Goal: Navigation & Orientation: Find specific page/section

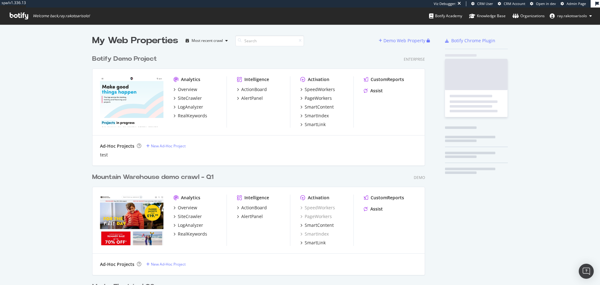
scroll to position [2084, 333]
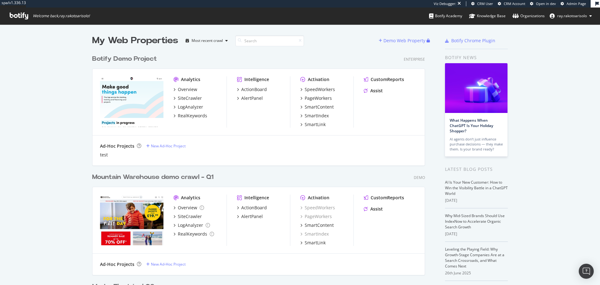
click at [19, 18] on icon at bounding box center [19, 16] width 18 height 7
click at [26, 17] on icon at bounding box center [19, 16] width 18 height 7
click at [15, 14] on icon at bounding box center [19, 16] width 18 height 7
click at [21, 18] on icon at bounding box center [19, 16] width 18 height 7
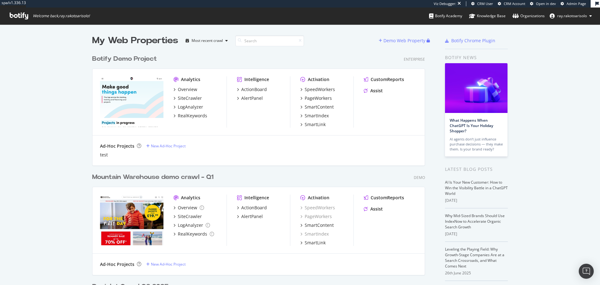
click at [21, 18] on icon at bounding box center [19, 16] width 18 height 7
click at [261, 43] on input at bounding box center [269, 40] width 69 height 11
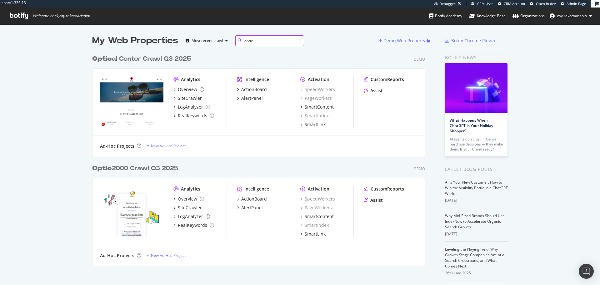
scroll to position [214, 333]
type input "optic"
click at [136, 169] on div "Optic 2000 Crawl Q3 2025" at bounding box center [135, 168] width 86 height 9
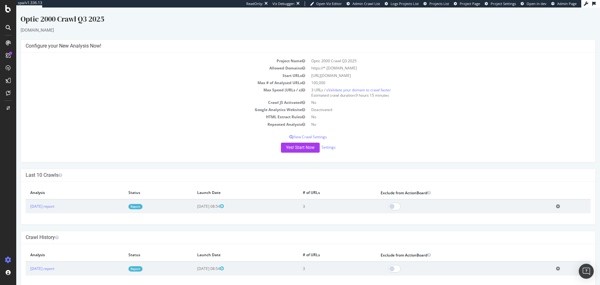
click at [8, 27] on icon at bounding box center [8, 27] width 5 height 5
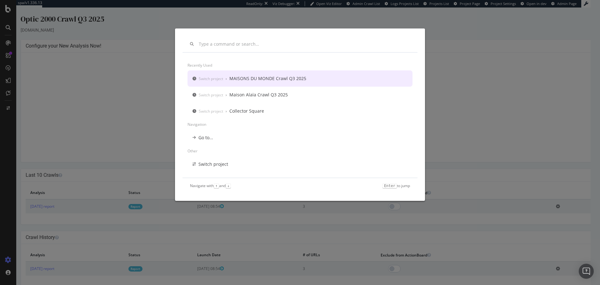
click at [228, 43] on input "modal" at bounding box center [304, 44] width 211 height 5
type input "t"
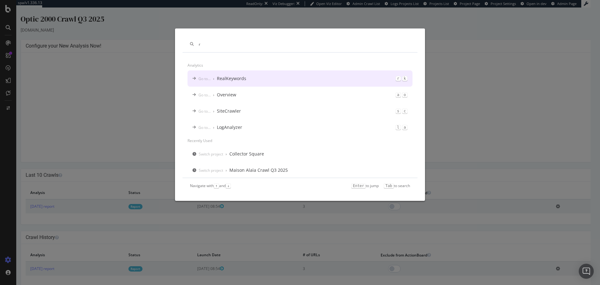
type input "r"
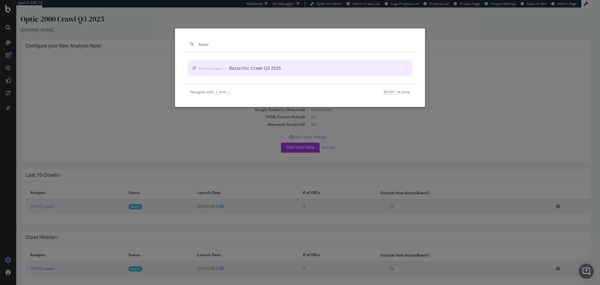
type input "bazar"
click at [291, 64] on div "Switch project › Bazarchic Crawl Q3 2025" at bounding box center [300, 68] width 225 height 16
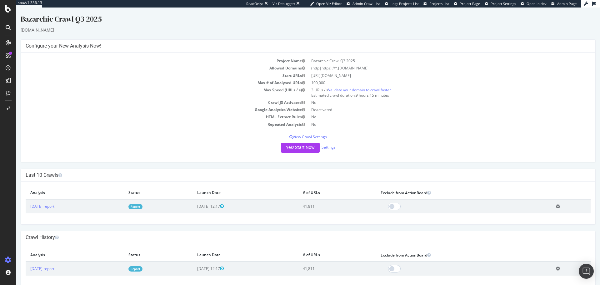
scroll to position [9, 0]
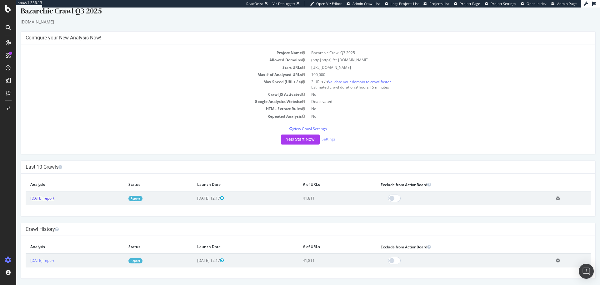
click at [47, 199] on link "[DATE] report" at bounding box center [42, 197] width 24 height 5
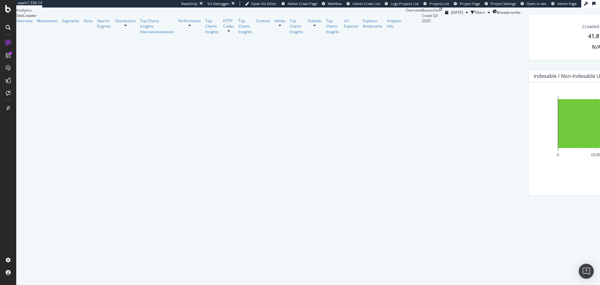
click at [10, 28] on icon at bounding box center [8, 27] width 5 height 5
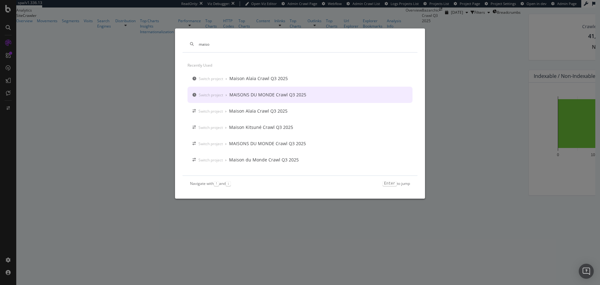
type input "maiso"
click at [262, 97] on div "MAISONS DU MONDE Crawl Q3 2025" at bounding box center [268, 95] width 77 height 6
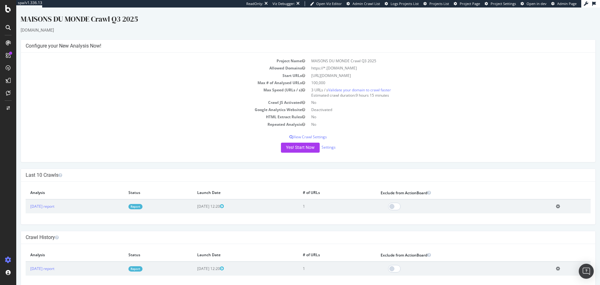
click at [11, 29] on div at bounding box center [8, 28] width 10 height 10
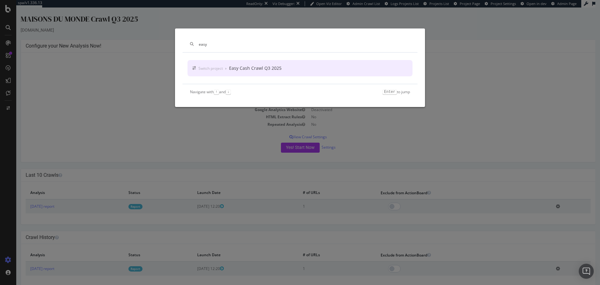
type input "easy"
click at [278, 71] on div "Easy Cash Crawl Q3 2025" at bounding box center [255, 68] width 53 height 6
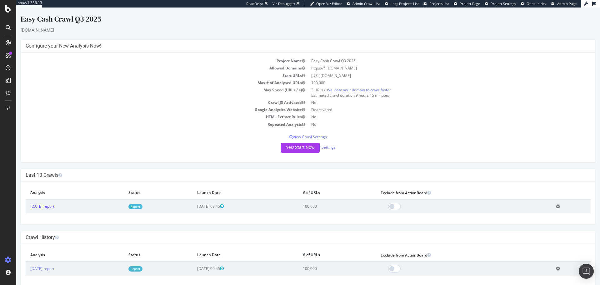
click at [52, 208] on link "[DATE] report" at bounding box center [42, 206] width 24 height 5
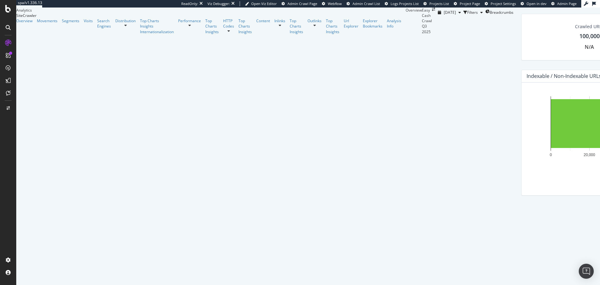
scroll to position [103, 0]
click at [8, 27] on icon at bounding box center [8, 27] width 5 height 5
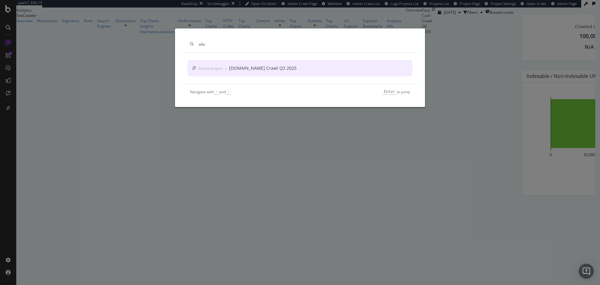
type input "allo"
click at [255, 66] on div "[DOMAIN_NAME] Crawl Q3 2025" at bounding box center [263, 68] width 68 height 6
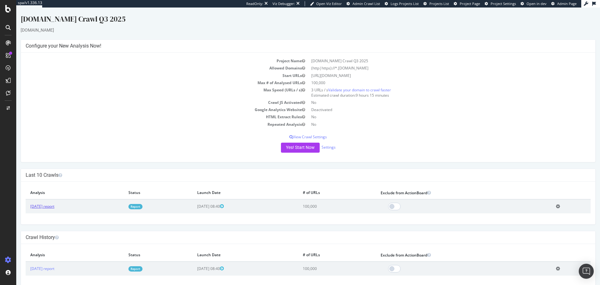
click at [54, 207] on link "[DATE] report" at bounding box center [42, 206] width 24 height 5
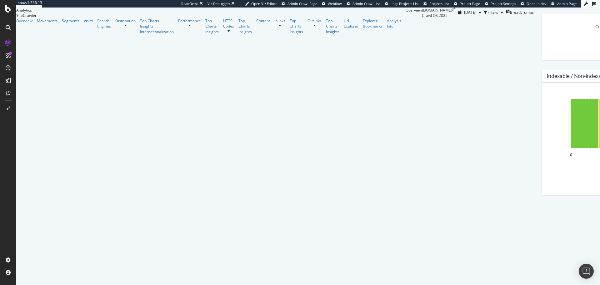
scroll to position [134, 0]
click at [27, 70] on div "ActionBoard" at bounding box center [35, 71] width 24 height 6
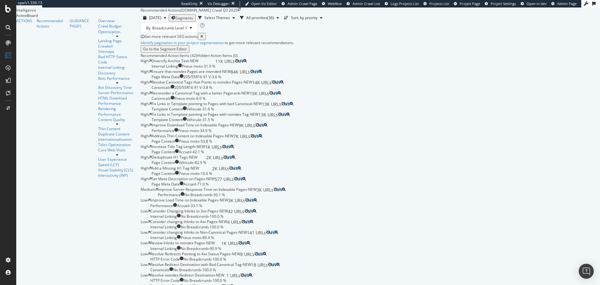
click at [10, 26] on icon at bounding box center [8, 27] width 5 height 5
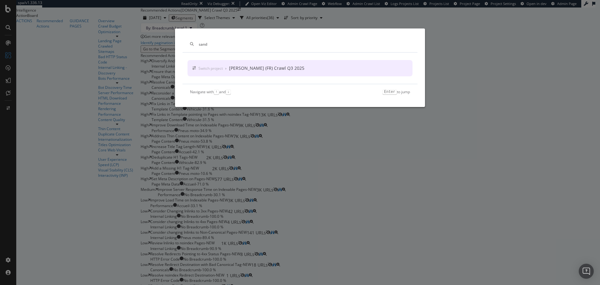
type input "sand"
click at [242, 66] on div "[PERSON_NAME] (FR) Crawl Q3 2025" at bounding box center [266, 68] width 75 height 6
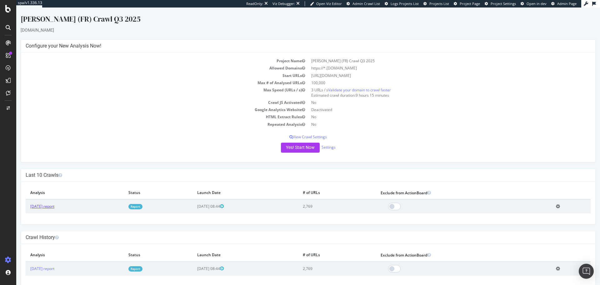
click at [48, 208] on link "[DATE] report" at bounding box center [42, 206] width 24 height 5
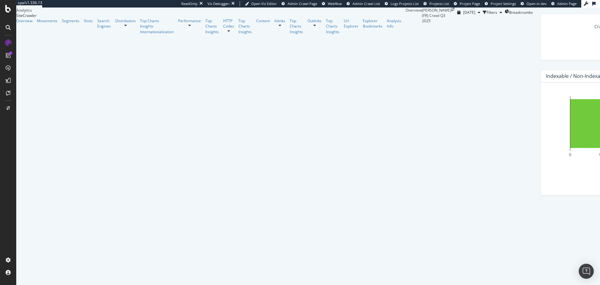
scroll to position [205, 0]
click at [7, 29] on icon at bounding box center [8, 27] width 5 height 5
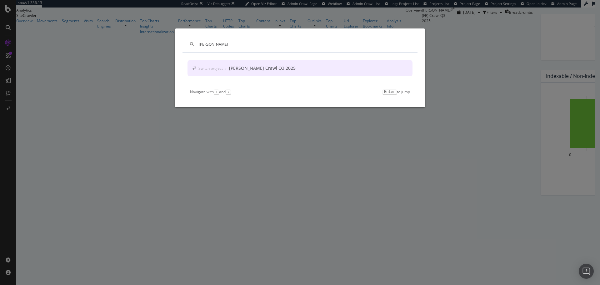
type input "[PERSON_NAME]"
click at [300, 68] on div "Switch project › [PERSON_NAME] Crawl Q3 2025" at bounding box center [300, 68] width 225 height 16
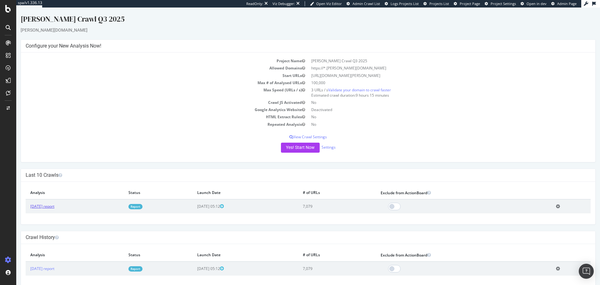
click at [54, 209] on link "[DATE] report" at bounding box center [42, 206] width 24 height 5
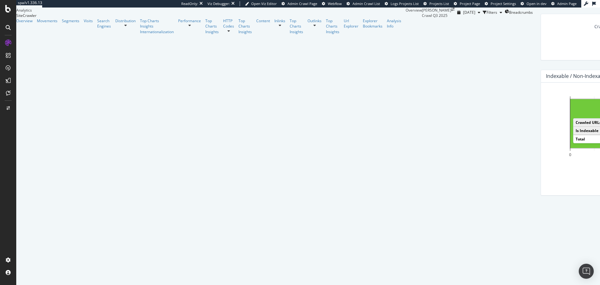
click at [9, 30] on div at bounding box center [8, 28] width 10 height 10
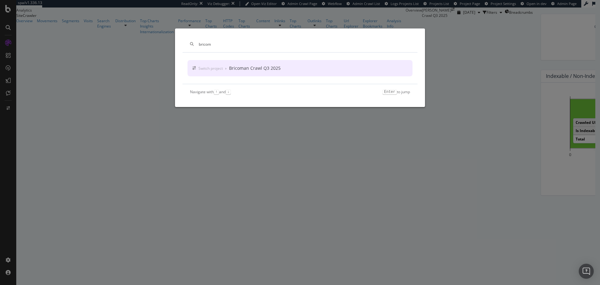
type input "bricom"
click at [270, 68] on div "Bricoman Crawl Q3 2025" at bounding box center [255, 68] width 52 height 6
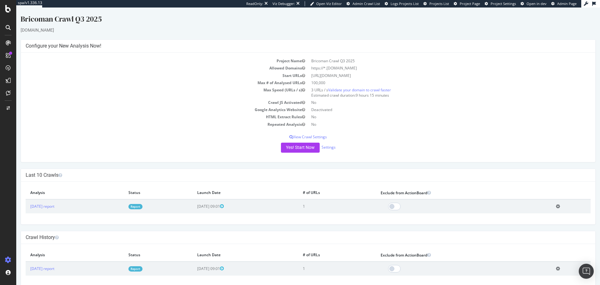
click at [8, 28] on icon at bounding box center [8, 27] width 5 height 5
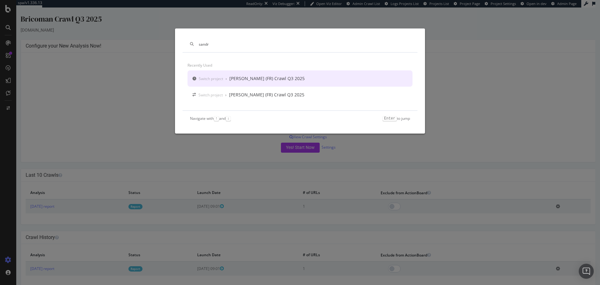
type input "sandr"
click at [240, 76] on div "[PERSON_NAME] (FR) Crawl Q3 2025" at bounding box center [267, 78] width 75 height 6
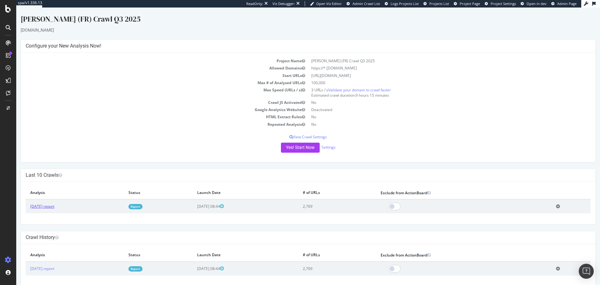
click at [54, 208] on link "[DATE] report" at bounding box center [42, 206] width 24 height 5
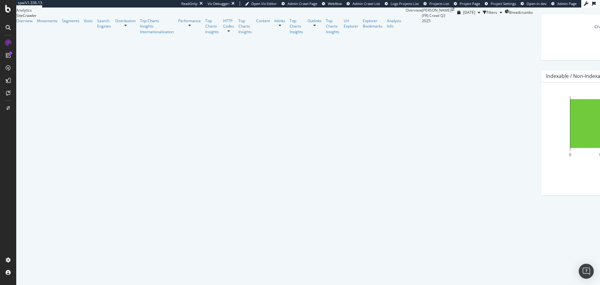
click at [7, 27] on icon at bounding box center [8, 27] width 5 height 5
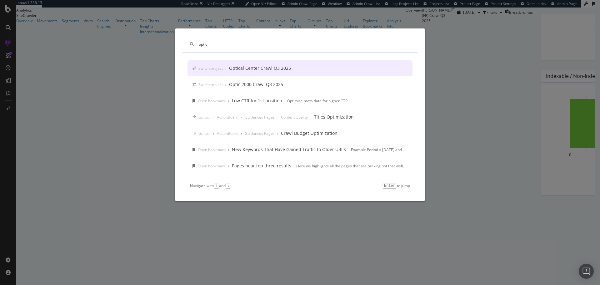
type input "optic"
click at [240, 68] on div "Optical Center Crawl Q3 2025" at bounding box center [260, 68] width 62 height 6
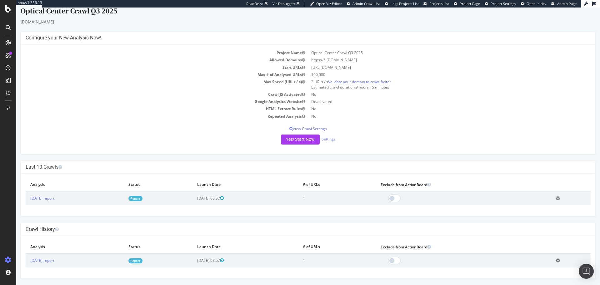
scroll to position [8, 0]
click at [7, 26] on icon at bounding box center [8, 27] width 5 height 5
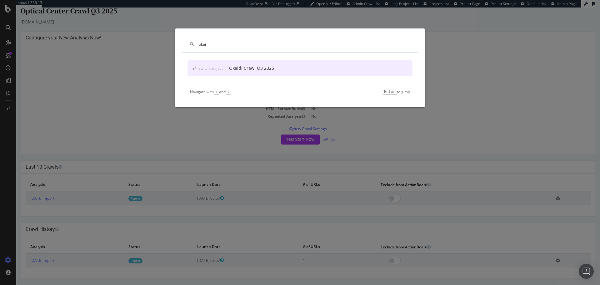
type input "okai"
click at [222, 63] on div "Switch project › Okaidi Crawl Q3 2025" at bounding box center [300, 68] width 225 height 16
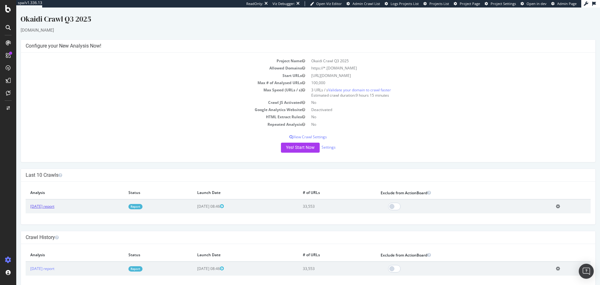
click at [51, 208] on link "[DATE] report" at bounding box center [42, 206] width 24 height 5
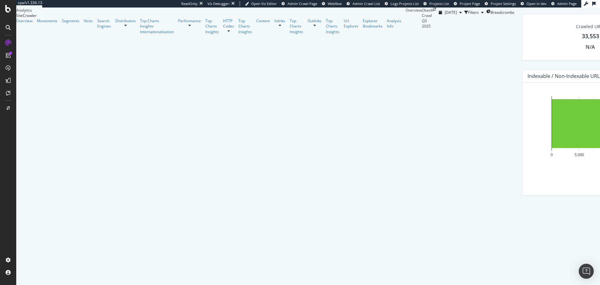
scroll to position [98, 0]
click at [9, 26] on icon at bounding box center [8, 27] width 5 height 5
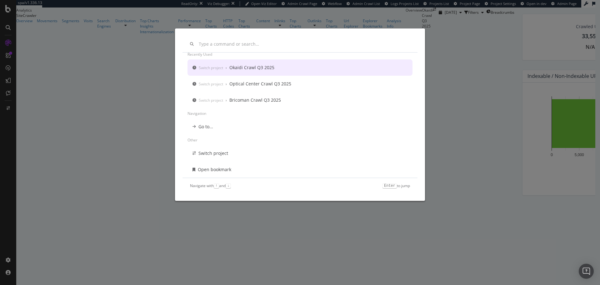
scroll to position [0, 0]
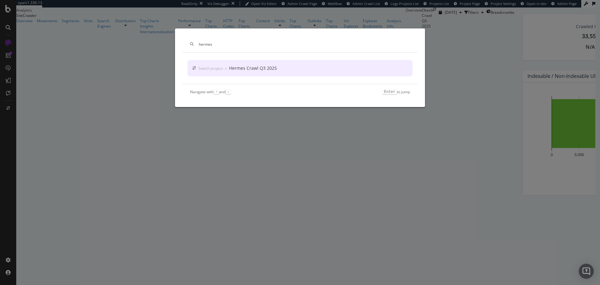
type input "hermes"
click at [258, 68] on div "Hermes Crawl Q3 2025" at bounding box center [253, 68] width 48 height 6
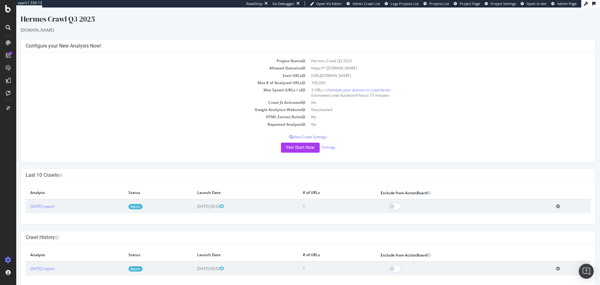
click at [8, 27] on icon at bounding box center [8, 27] width 5 height 5
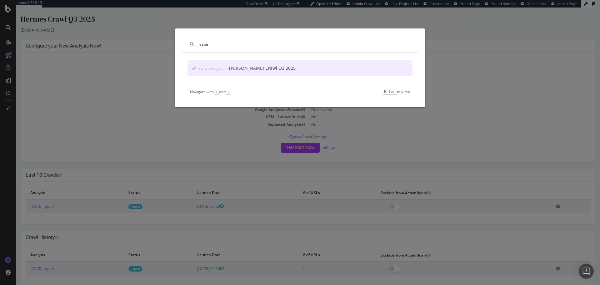
type input "isabe"
click at [249, 71] on div "[PERSON_NAME] Crawl Q3 2025" at bounding box center [262, 68] width 67 height 6
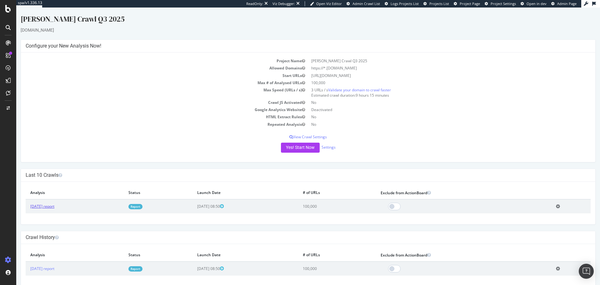
click at [54, 209] on link "[DATE] report" at bounding box center [42, 206] width 24 height 5
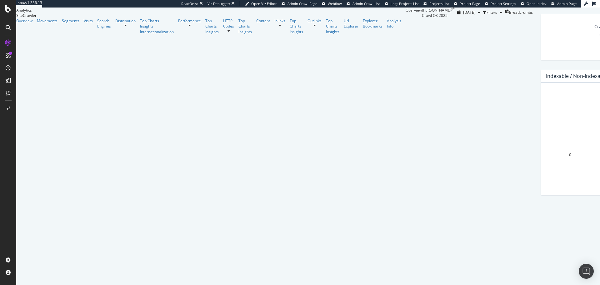
scroll to position [95, 0]
click at [9, 28] on icon at bounding box center [8, 27] width 5 height 5
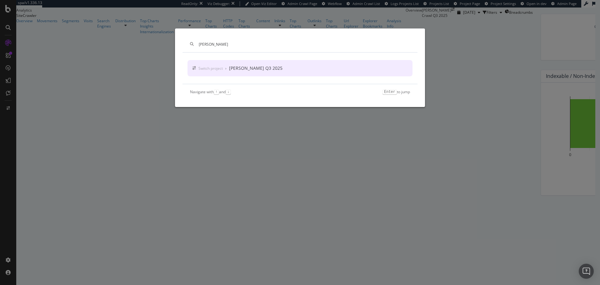
type input "[PERSON_NAME]"
click at [281, 66] on div "Switch project › Salomon Crawl Q3 2025" at bounding box center [300, 68] width 225 height 16
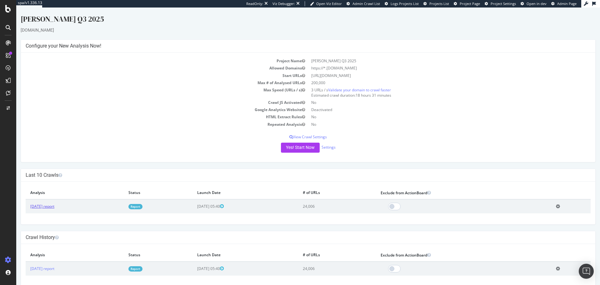
click at [54, 207] on link "[DATE] report" at bounding box center [42, 206] width 24 height 5
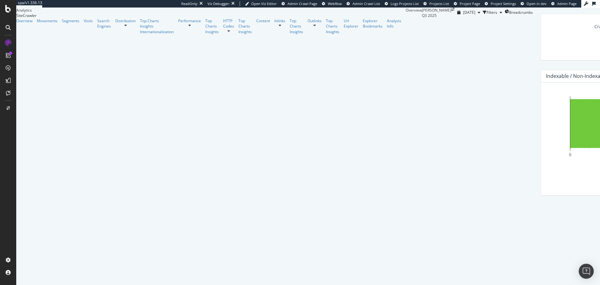
click at [10, 25] on div at bounding box center [8, 28] width 10 height 10
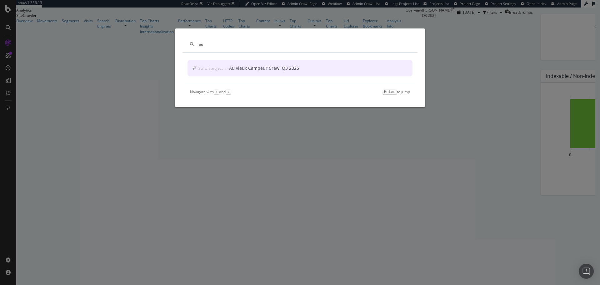
type input "au"
click at [271, 71] on div "Au vieux Campeur Crawl Q3 2025" at bounding box center [264, 68] width 70 height 6
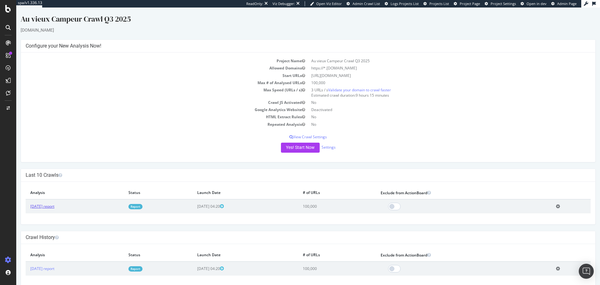
click at [54, 208] on link "[DATE] report" at bounding box center [42, 206] width 24 height 5
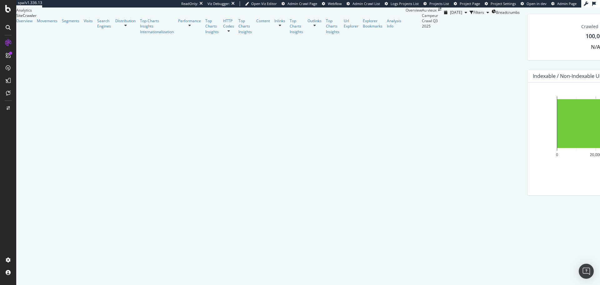
click at [8, 27] on icon at bounding box center [8, 27] width 5 height 5
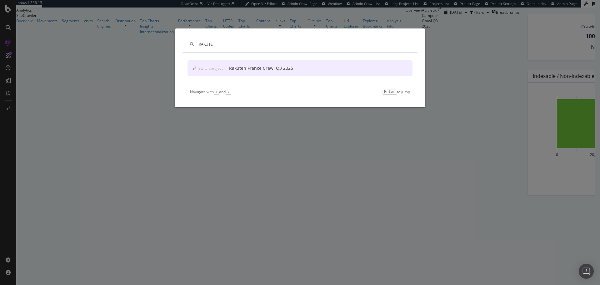
type input "RAKUTE"
click at [256, 66] on div "Rakuten France Crawl Q3 2025" at bounding box center [261, 68] width 64 height 6
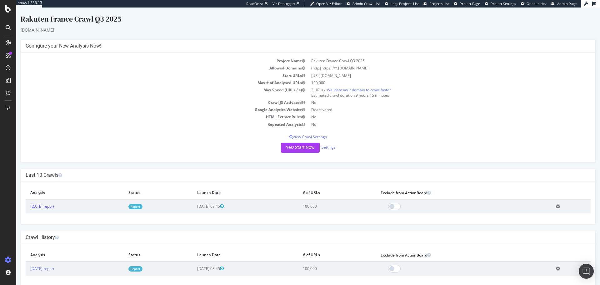
click at [54, 208] on link "[DATE] report" at bounding box center [42, 206] width 24 height 5
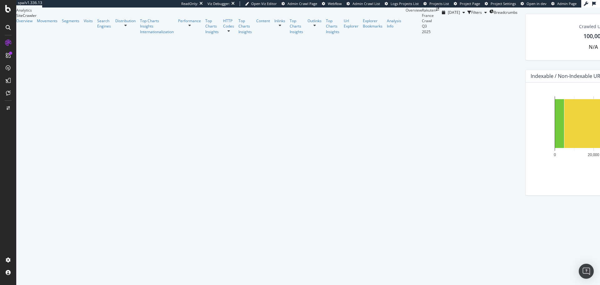
click at [7, 28] on icon at bounding box center [8, 27] width 5 height 5
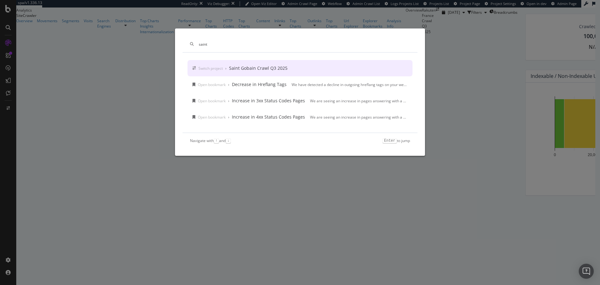
type input "saint"
click at [261, 68] on div "Saint Gobain Crawl Q3 2025" at bounding box center [258, 68] width 58 height 6
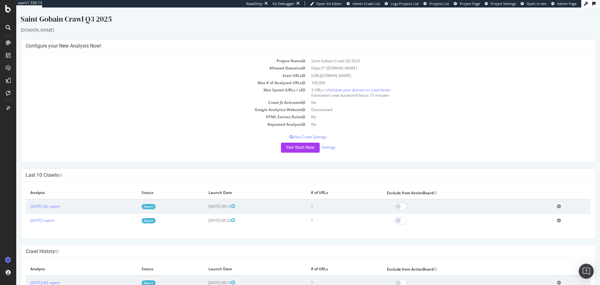
click at [7, 26] on icon at bounding box center [8, 27] width 5 height 5
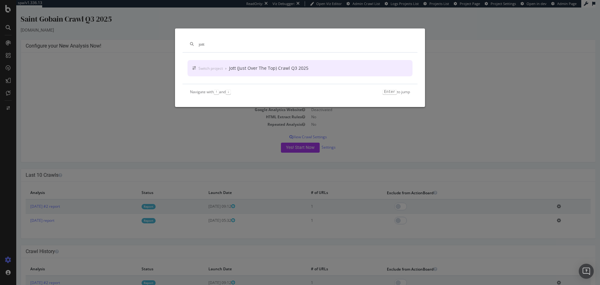
type input "jott"
click at [229, 76] on div "Switch project › Jott (Just Over The Top) Crawl Q3 2025" at bounding box center [300, 68] width 225 height 16
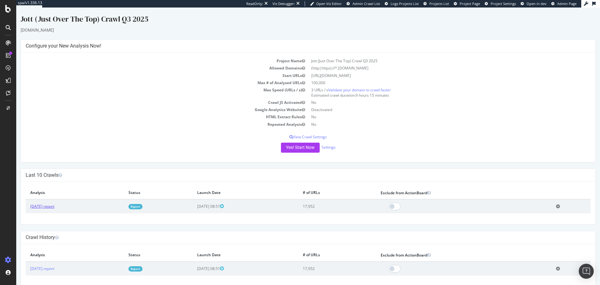
click at [52, 208] on link "[DATE] report" at bounding box center [42, 206] width 24 height 5
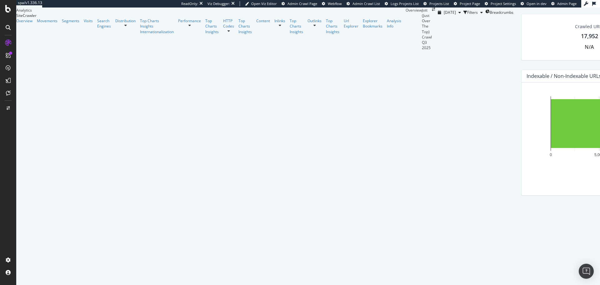
scroll to position [138, 0]
click at [5, 28] on div at bounding box center [8, 28] width 10 height 10
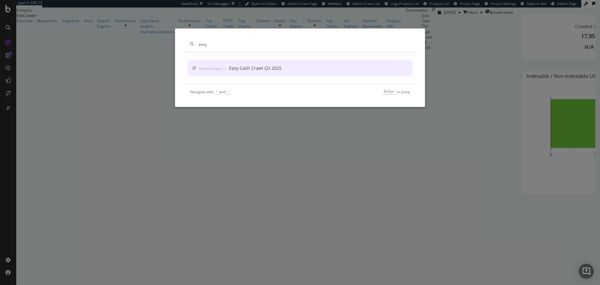
type input "easy"
click at [261, 66] on div "Easy Cash Crawl Q3 2025" at bounding box center [255, 68] width 53 height 6
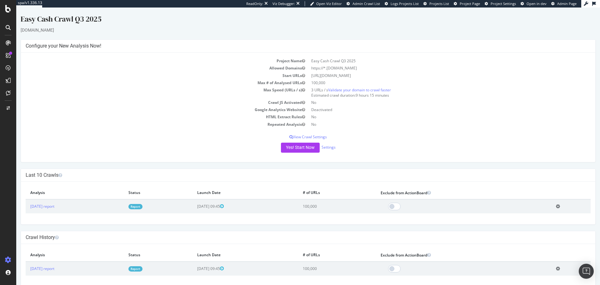
scroll to position [9, 0]
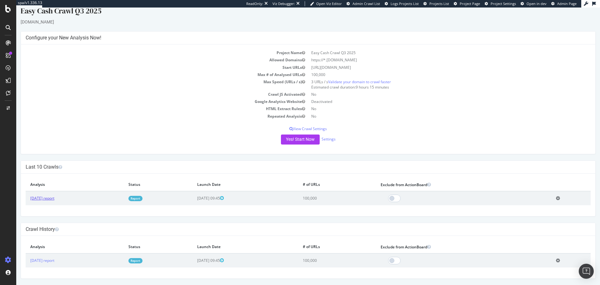
click at [54, 199] on link "[DATE] report" at bounding box center [42, 197] width 24 height 5
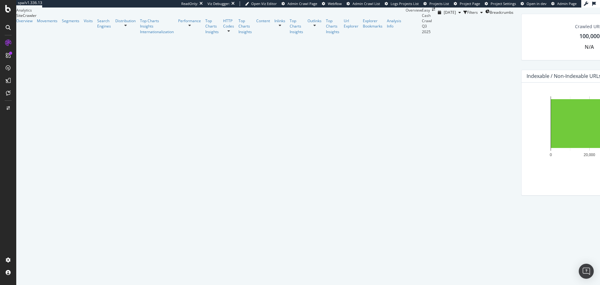
scroll to position [112, 0]
click at [7, 26] on icon at bounding box center [8, 27] width 5 height 5
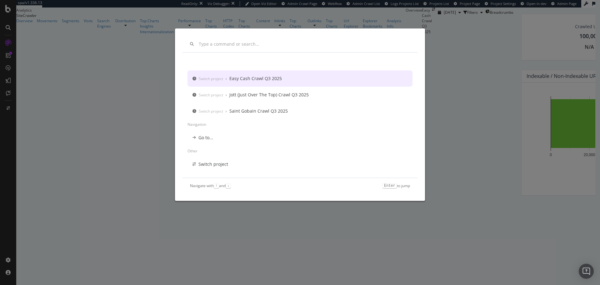
scroll to position [0, 0]
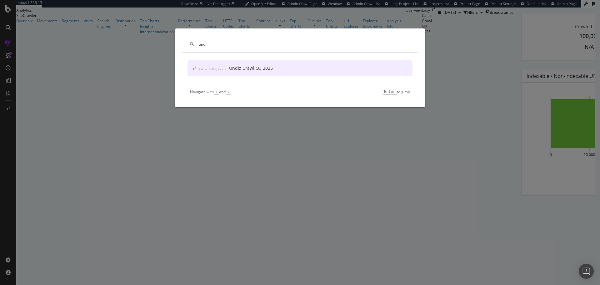
type input "undi"
click at [270, 73] on div "Switch project › Undiz Crawl Q3 2025" at bounding box center [300, 68] width 225 height 16
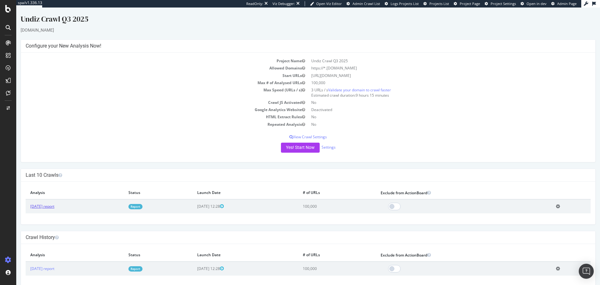
click at [54, 208] on link "[DATE] report" at bounding box center [42, 206] width 24 height 5
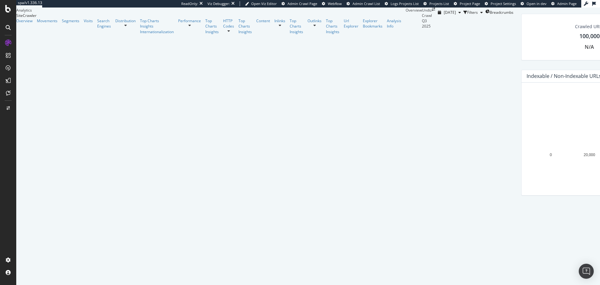
scroll to position [102, 0]
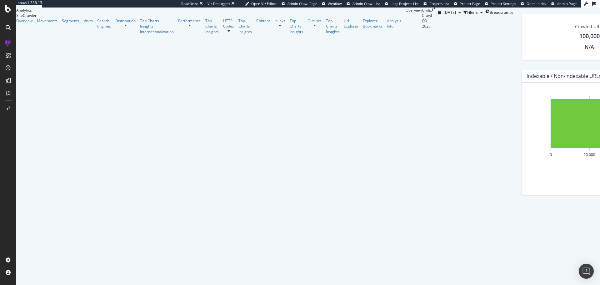
click at [8, 28] on icon at bounding box center [8, 27] width 5 height 5
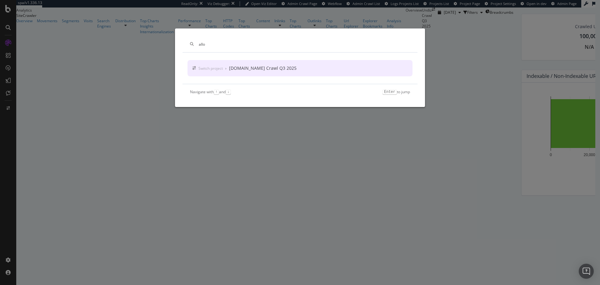
type input "allo"
click at [247, 66] on div "[DOMAIN_NAME] Crawl Q3 2025" at bounding box center [263, 68] width 68 height 6
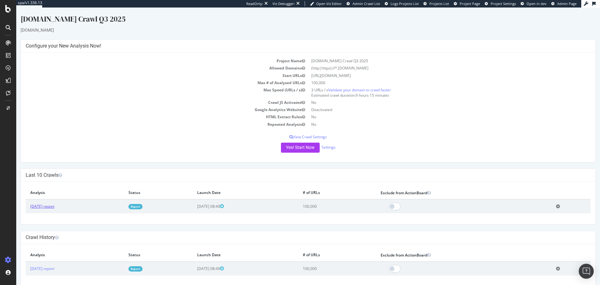
click at [54, 205] on link "[DATE] report" at bounding box center [42, 206] width 24 height 5
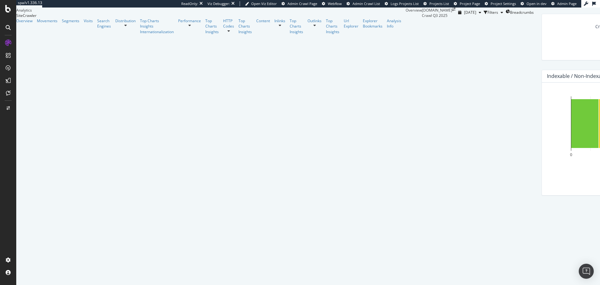
scroll to position [127, 0]
click at [5, 27] on div at bounding box center [8, 28] width 10 height 10
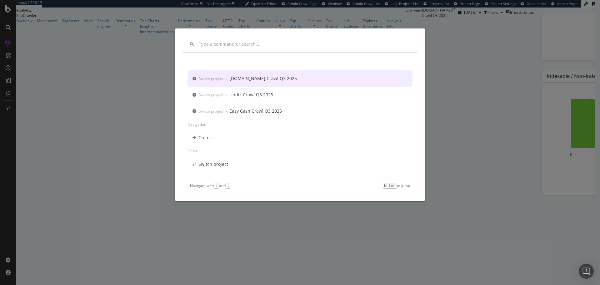
scroll to position [0, 0]
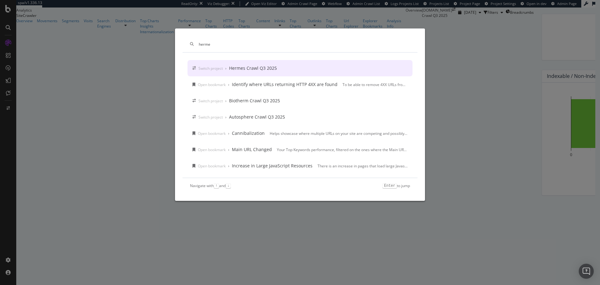
type input "herme"
click at [207, 73] on div "Switch project › Hermes Crawl Q3 2025" at bounding box center [300, 68] width 225 height 16
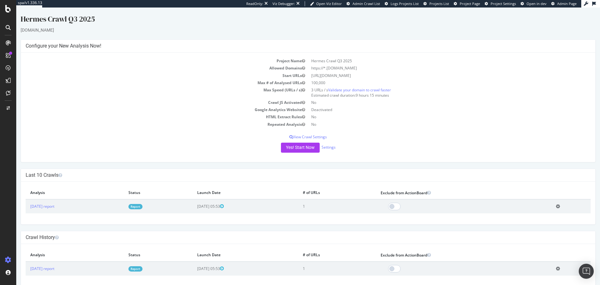
click at [8, 25] on icon at bounding box center [8, 27] width 5 height 5
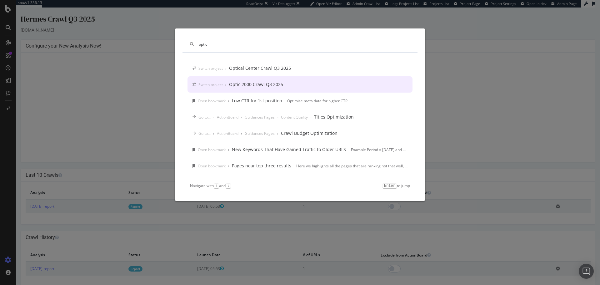
type input "optic"
click at [229, 87] on div "Optic 2000 Crawl Q3 2025" at bounding box center [256, 84] width 54 height 6
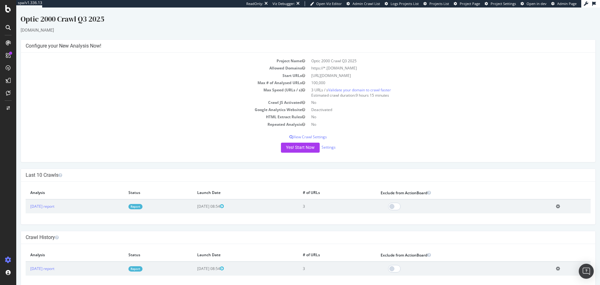
scroll to position [9, 0]
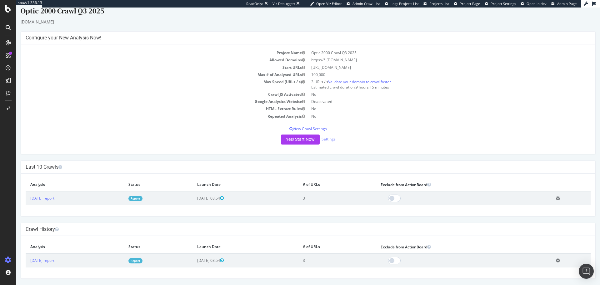
click at [8, 23] on div at bounding box center [8, 28] width 10 height 10
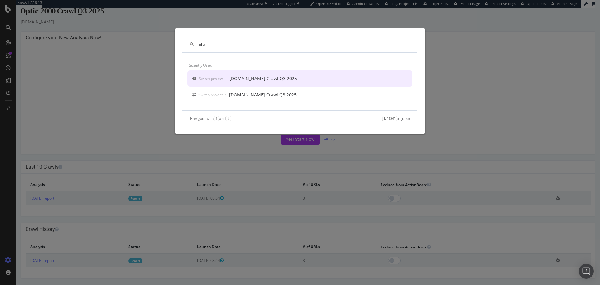
type input "allo"
click at [252, 82] on div "Switch project › [DOMAIN_NAME] Crawl Q3 2025" at bounding box center [300, 78] width 225 height 16
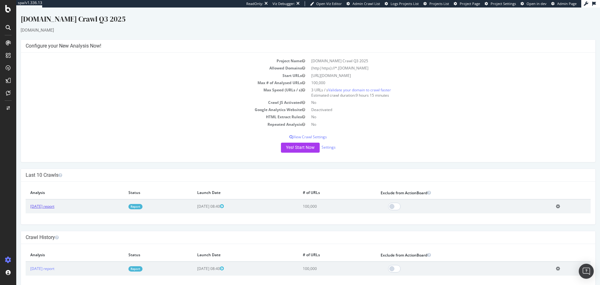
click at [54, 205] on link "[DATE] report" at bounding box center [42, 206] width 24 height 5
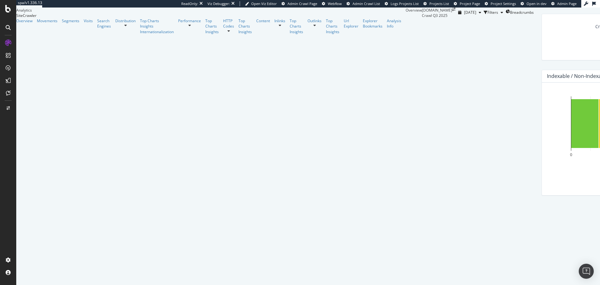
click at [7, 30] on div at bounding box center [8, 28] width 10 height 10
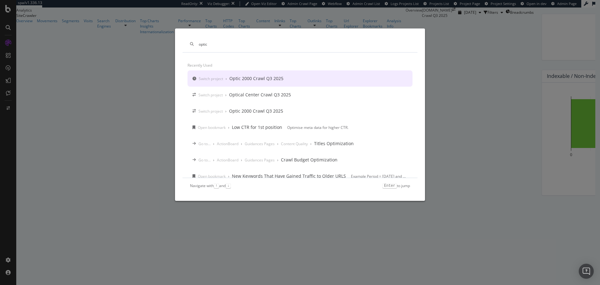
type input "optic"
click at [229, 78] on div "Switch project › Optic 2000 Crawl Q3 2025" at bounding box center [241, 78] width 85 height 6
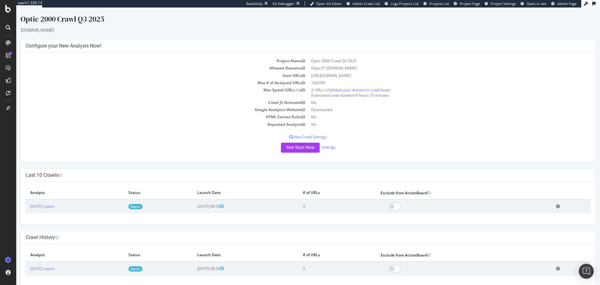
click at [9, 28] on icon at bounding box center [8, 27] width 5 height 5
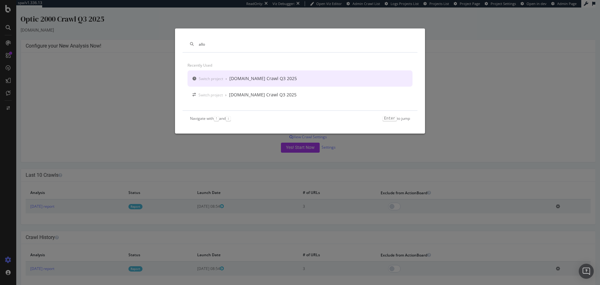
type input "allo"
click at [225, 83] on div "Switch project › [DOMAIN_NAME] Crawl Q3 2025" at bounding box center [300, 78] width 225 height 16
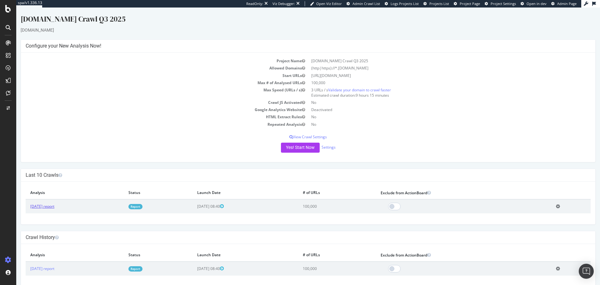
click at [54, 206] on link "[DATE] report" at bounding box center [42, 206] width 24 height 5
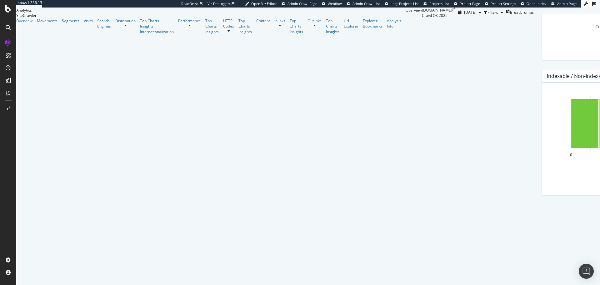
click at [11, 27] on div at bounding box center [8, 28] width 10 height 10
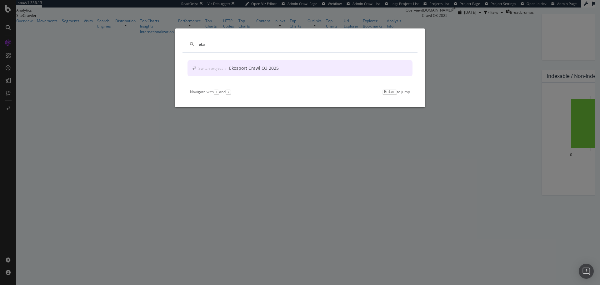
type input "eko"
click at [219, 68] on div "Switch project" at bounding box center [211, 68] width 24 height 5
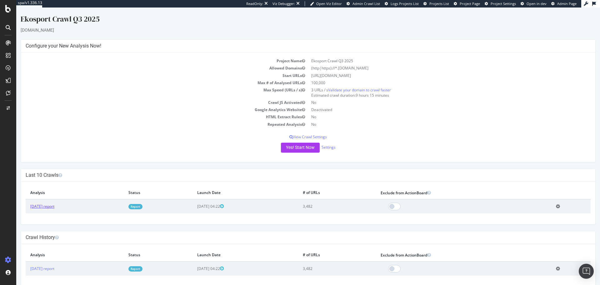
click at [51, 207] on link "[DATE] report" at bounding box center [42, 206] width 24 height 5
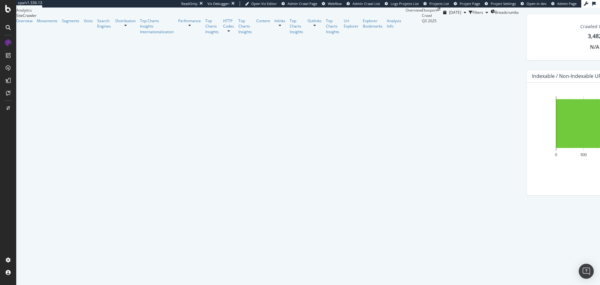
scroll to position [238, 0]
click at [8, 28] on icon at bounding box center [8, 27] width 5 height 5
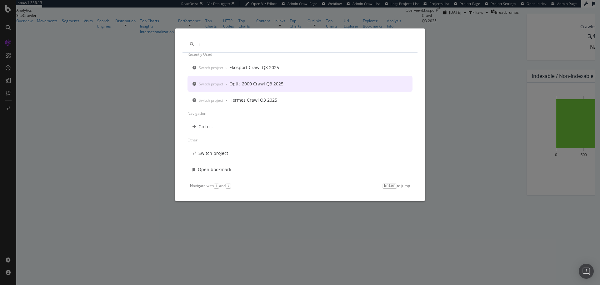
scroll to position [0, 0]
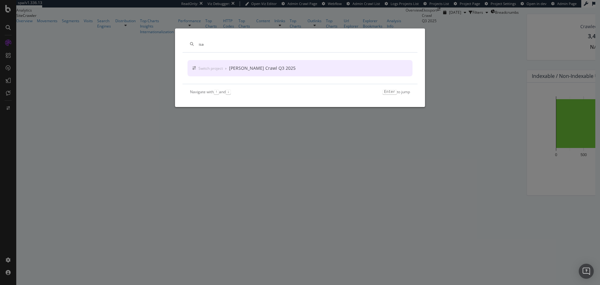
type input "isa"
click at [256, 71] on div "[PERSON_NAME] Crawl Q3 2025" at bounding box center [262, 68] width 67 height 6
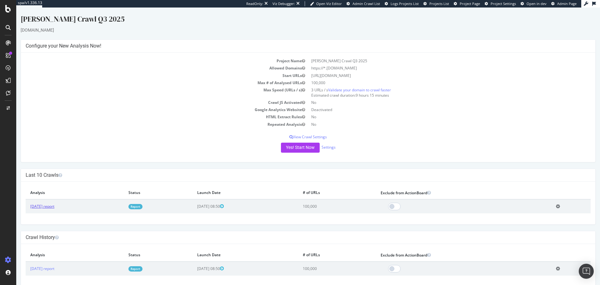
click at [54, 206] on link "[DATE] report" at bounding box center [42, 206] width 24 height 5
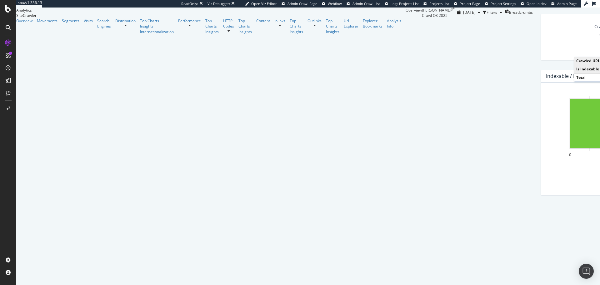
click at [9, 29] on icon at bounding box center [8, 27] width 5 height 5
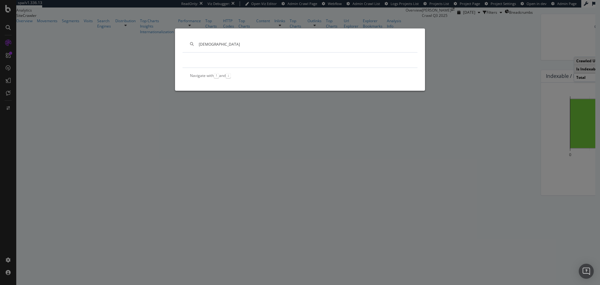
drag, startPoint x: 237, startPoint y: 45, endPoint x: 135, endPoint y: 56, distance: 103.2
click at [135, 56] on div "[PERSON_NAME] with ↑ and ↓" at bounding box center [300, 142] width 600 height 285
type input "[DEMOGRAPHIC_DATA]"
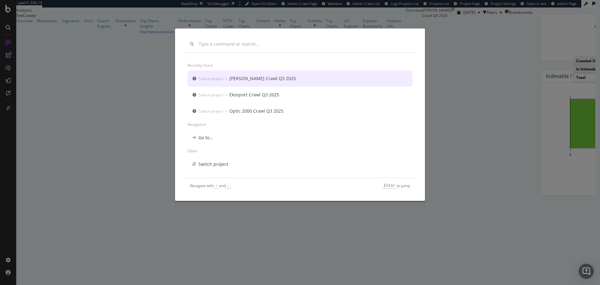
click at [228, 42] on input "modal" at bounding box center [304, 44] width 211 height 5
click at [252, 45] on input "modal" at bounding box center [304, 44] width 211 height 5
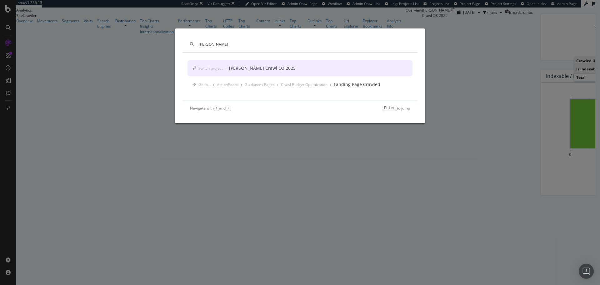
type input "[PERSON_NAME]"
click at [274, 73] on div "Switch project › [PERSON_NAME] Crawl Q3 2025" at bounding box center [300, 68] width 225 height 16
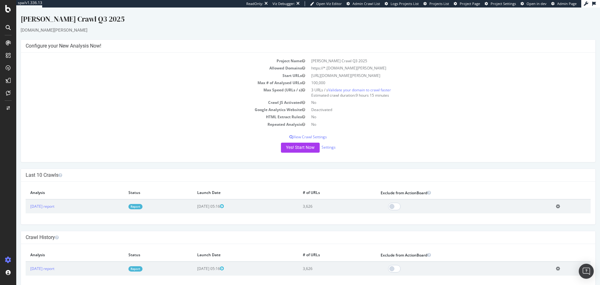
scroll to position [9, 0]
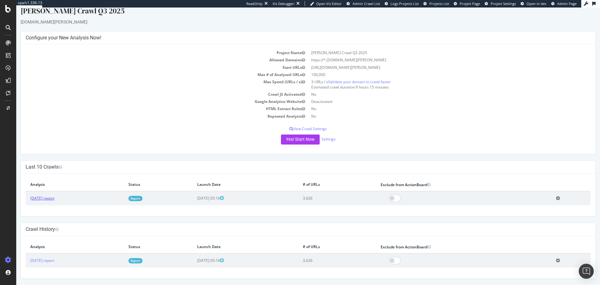
click at [48, 198] on link "[DATE] report" at bounding box center [42, 197] width 24 height 5
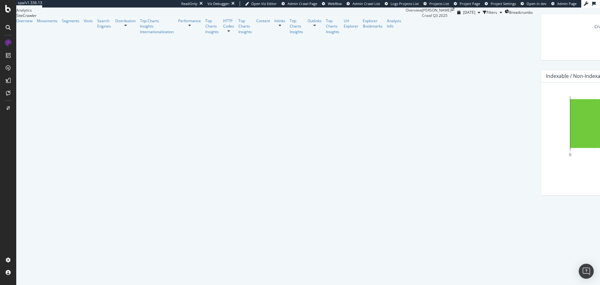
click at [11, 28] on div at bounding box center [8, 28] width 10 height 10
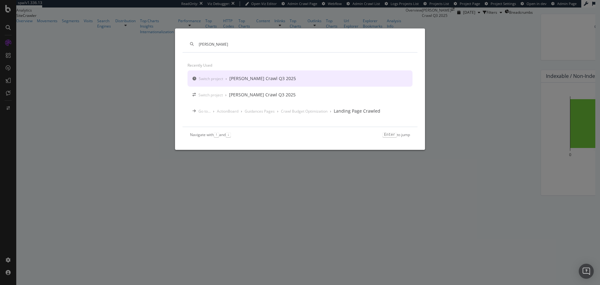
type input "[PERSON_NAME]"
click at [264, 80] on div "[PERSON_NAME] Crawl Q3 2025" at bounding box center [263, 78] width 67 height 6
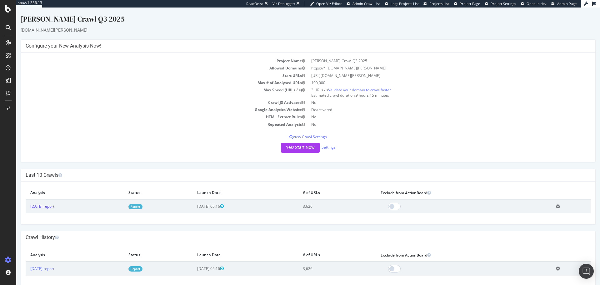
click at [54, 205] on link "[DATE] report" at bounding box center [42, 206] width 24 height 5
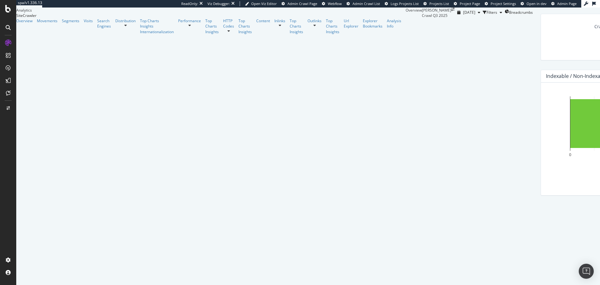
scroll to position [135, 0]
click at [4, 28] on div at bounding box center [8, 28] width 10 height 10
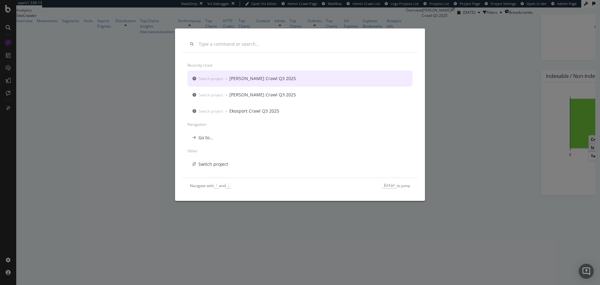
click at [231, 46] on input "modal" at bounding box center [304, 44] width 211 height 5
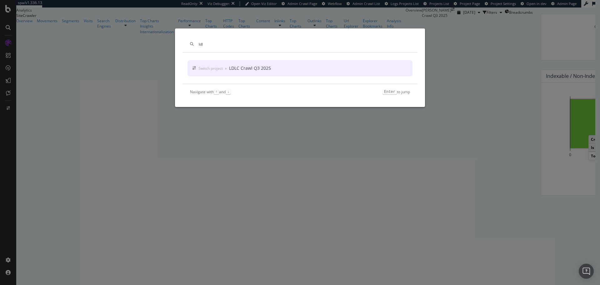
type input "ldl"
click at [268, 68] on div "LDLC Crawl Q3 2025" at bounding box center [250, 68] width 42 height 6
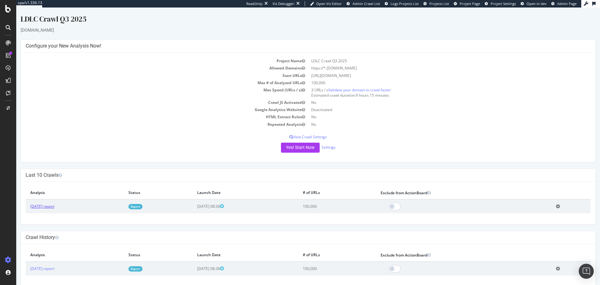
click at [54, 209] on link "[DATE] report" at bounding box center [42, 206] width 24 height 5
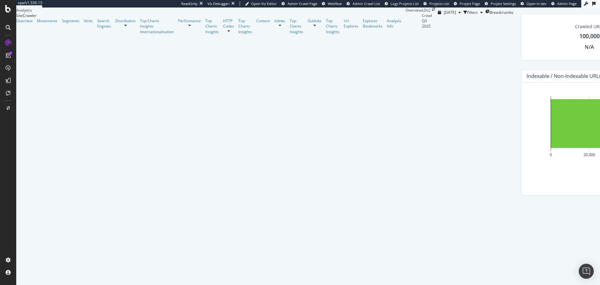
click at [8, 30] on icon at bounding box center [8, 27] width 5 height 5
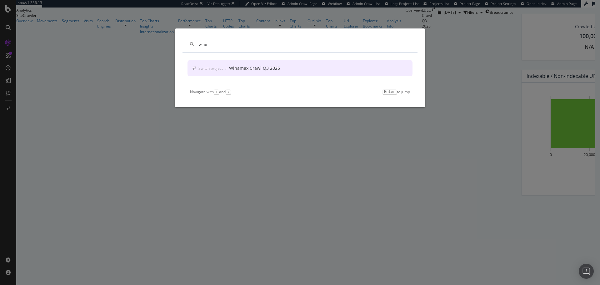
type input "wina"
click at [274, 72] on div "Switch project › Winamax Crawl Q3 2025" at bounding box center [300, 68] width 225 height 16
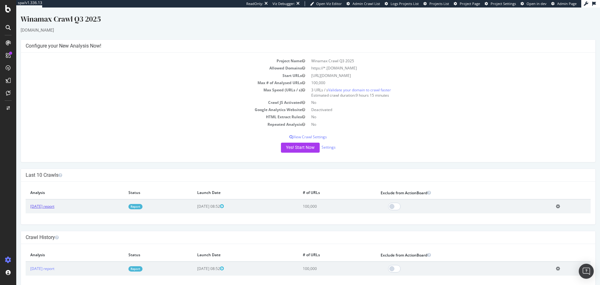
click at [54, 207] on link "[DATE] report" at bounding box center [42, 206] width 24 height 5
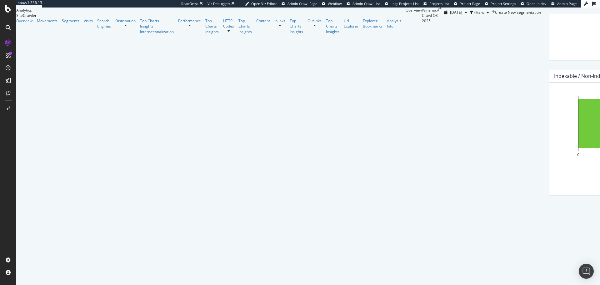
click at [10, 27] on icon at bounding box center [8, 27] width 5 height 5
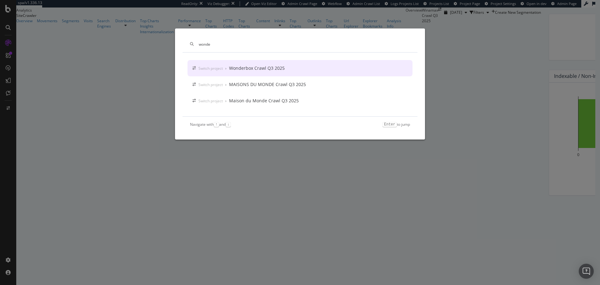
type input "wonde"
click at [202, 68] on div "Switch project" at bounding box center [211, 68] width 24 height 5
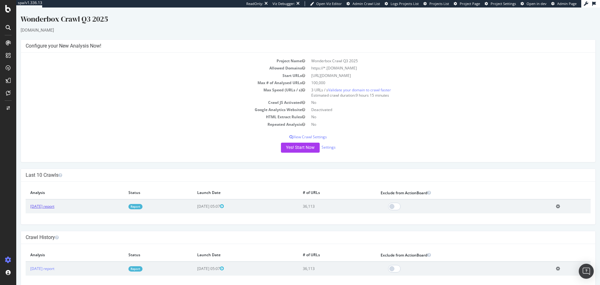
click at [54, 204] on link "[DATE] report" at bounding box center [42, 206] width 24 height 5
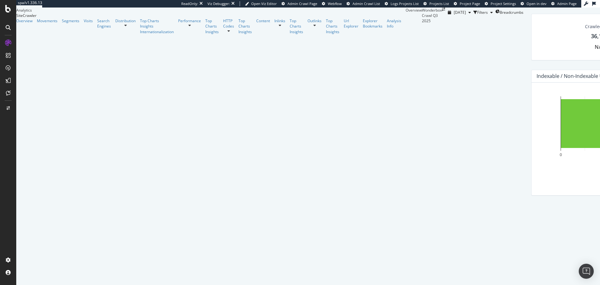
scroll to position [376, 0]
